Goal: Navigation & Orientation: Find specific page/section

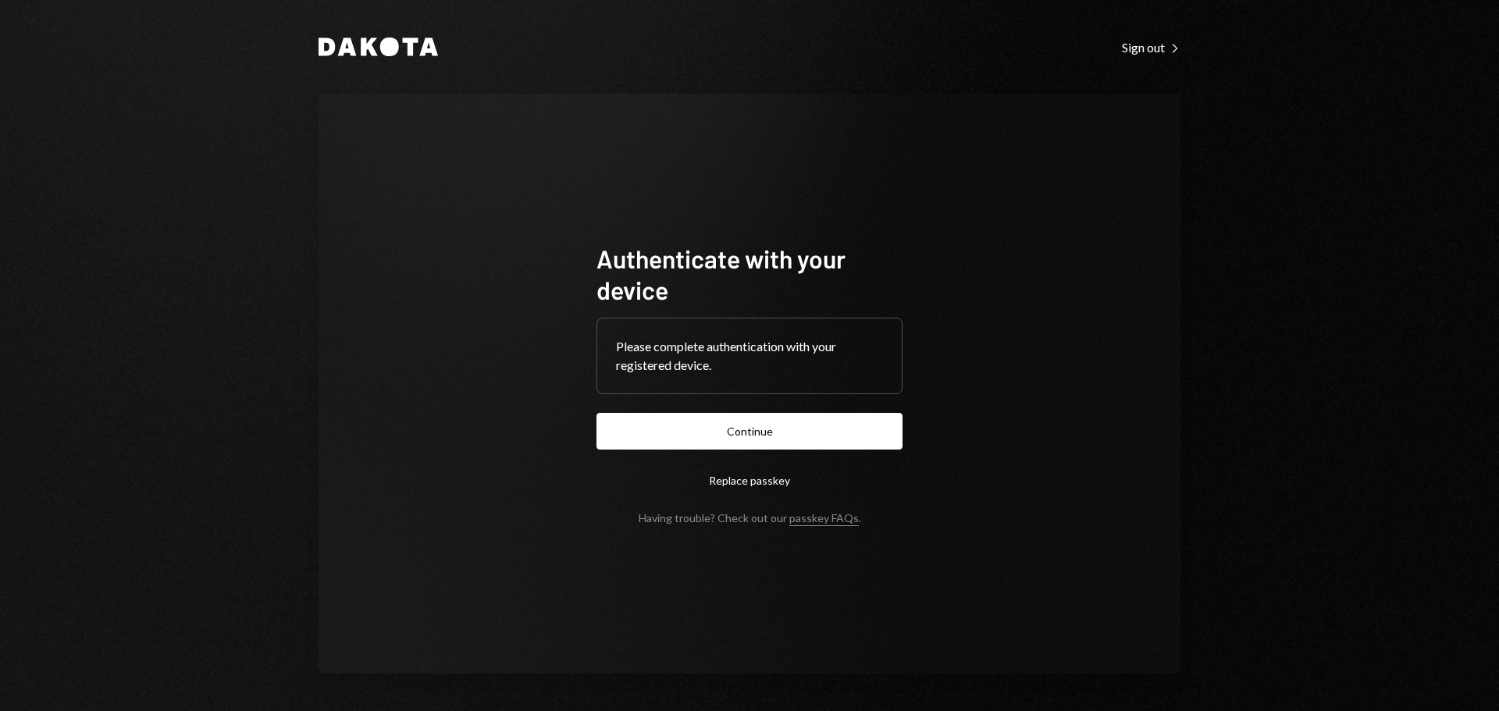
click at [727, 435] on button "Continue" at bounding box center [750, 431] width 306 height 37
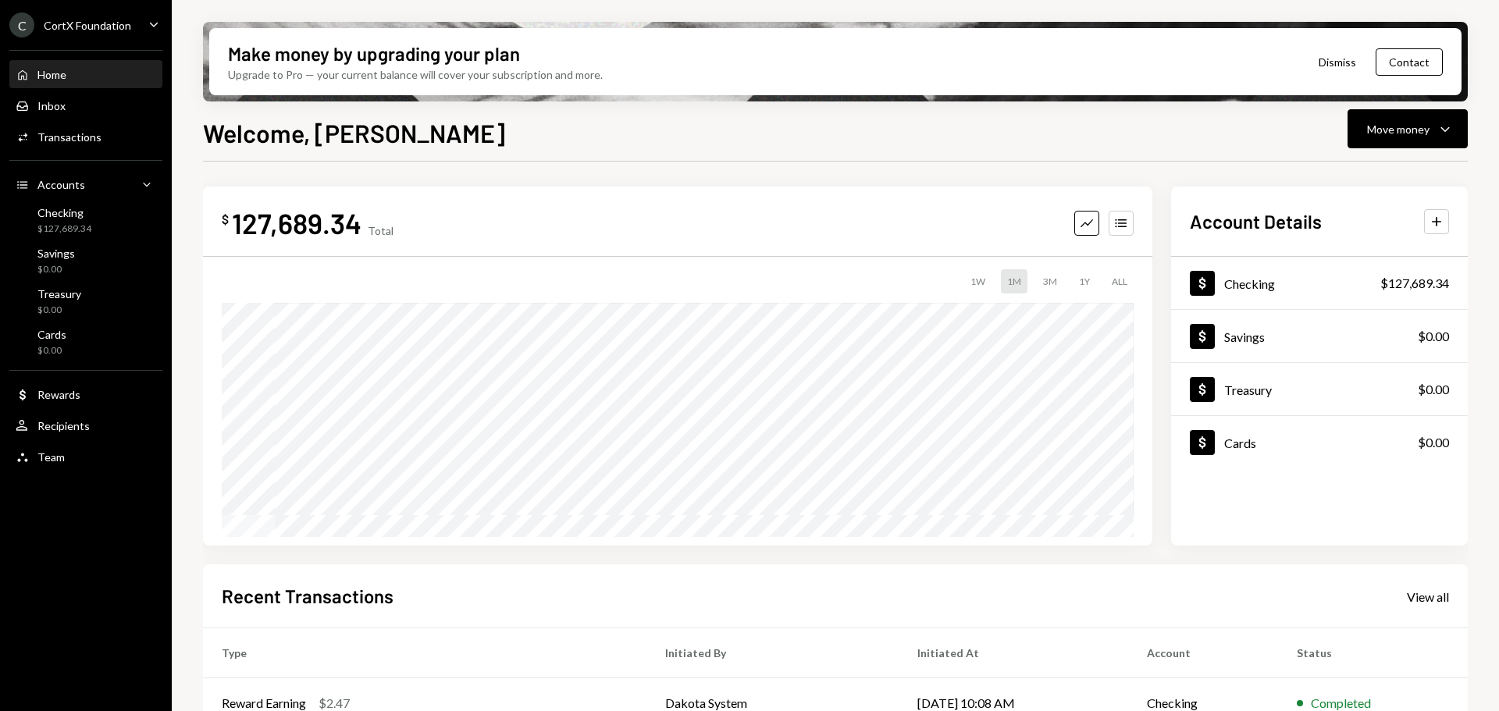
click at [63, 81] on div "Home Home" at bounding box center [41, 75] width 51 height 14
click at [68, 250] on div "Savings" at bounding box center [55, 253] width 37 height 13
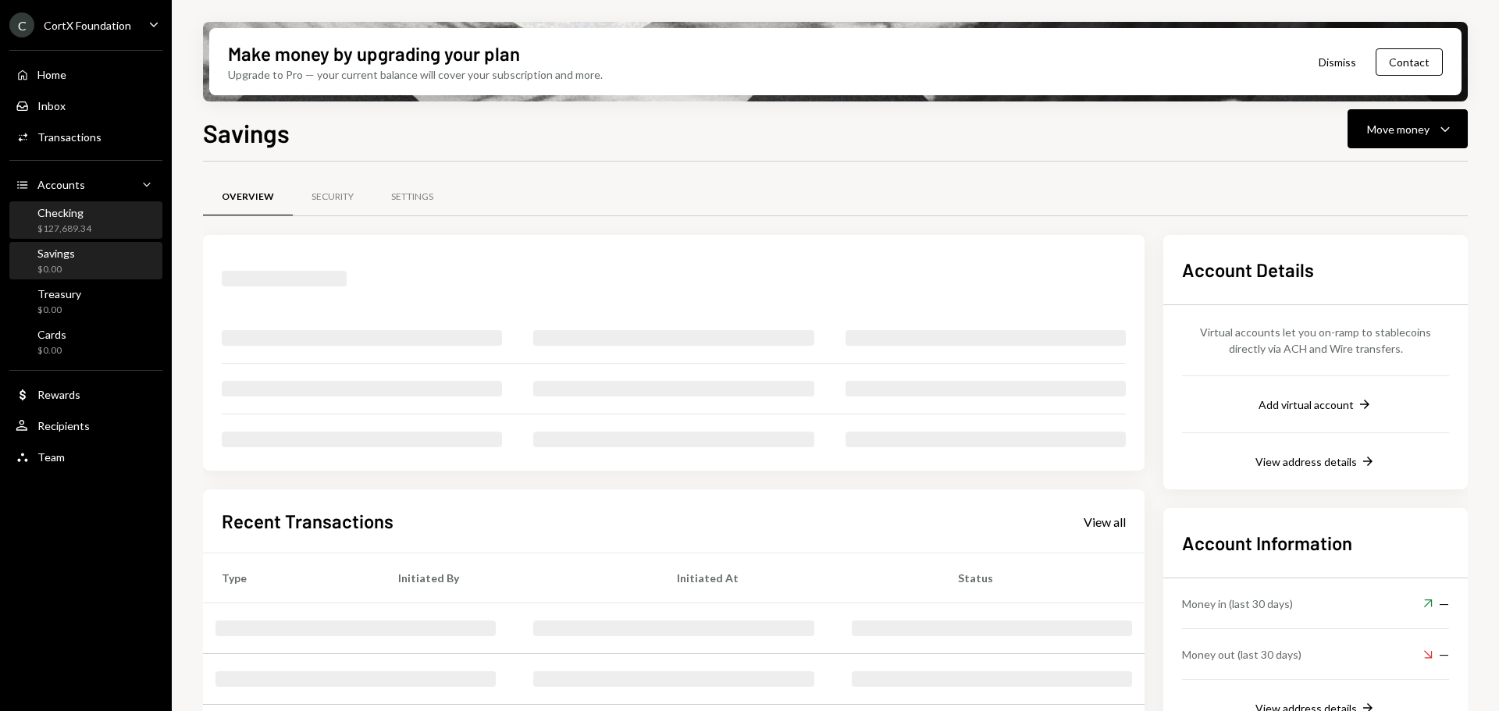
click at [73, 212] on div "Checking" at bounding box center [64, 212] width 54 height 13
